Goal: Go to known website: Access a specific website the user already knows

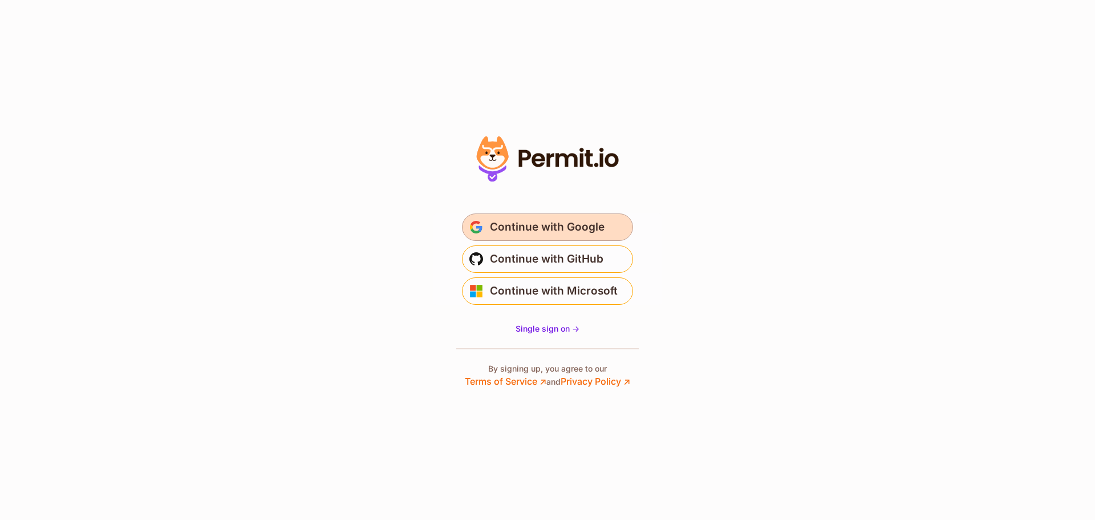
click at [616, 222] on button "Continue with Google" at bounding box center [547, 226] width 171 height 27
